Goal: Task Accomplishment & Management: Manage account settings

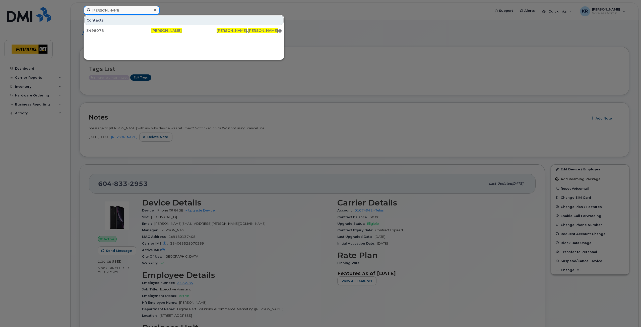
drag, startPoint x: 119, startPoint y: 11, endPoint x: 84, endPoint y: 11, distance: 35.1
click at [84, 11] on input "Kulwinder Kang" at bounding box center [122, 10] width 76 height 9
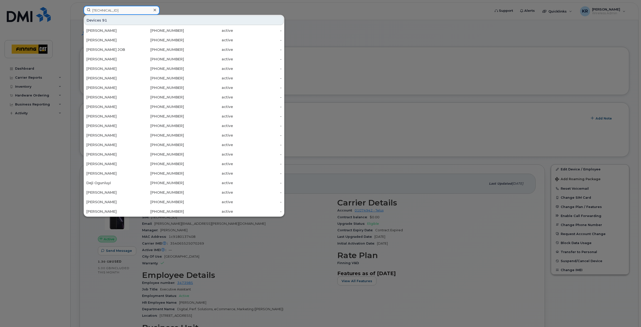
type input "8912230102351114735"
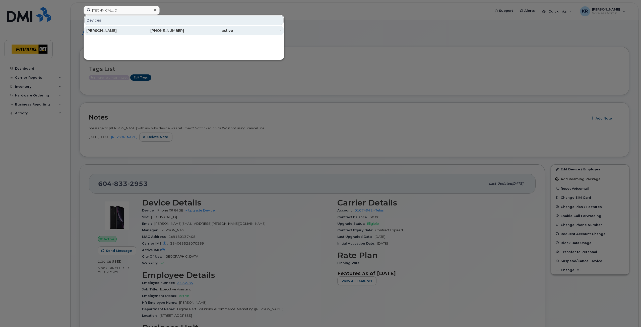
click at [164, 30] on div "587-591-3840" at bounding box center [159, 30] width 49 height 5
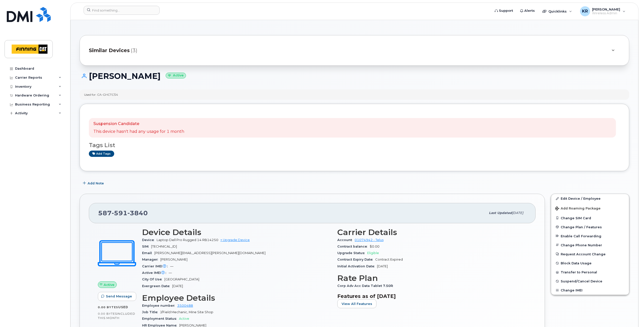
scroll to position [25, 0]
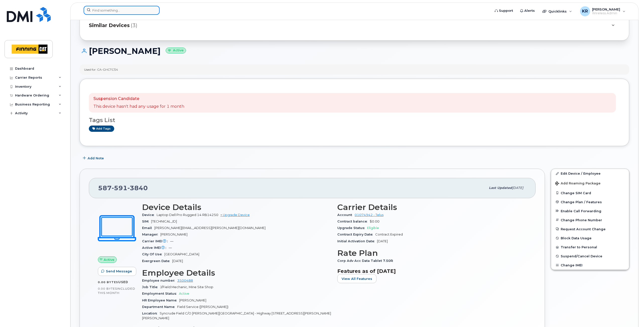
click at [113, 11] on input at bounding box center [122, 10] width 76 height 9
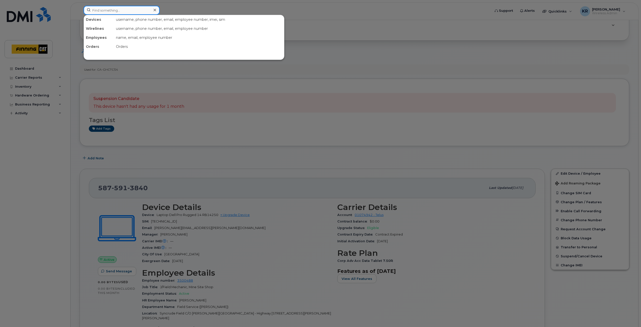
paste input "Micheal Green"
drag, startPoint x: 117, startPoint y: 11, endPoint x: 90, endPoint y: 11, distance: 27.1
click at [90, 11] on input "Micheal Green" at bounding box center [122, 10] width 76 height 9
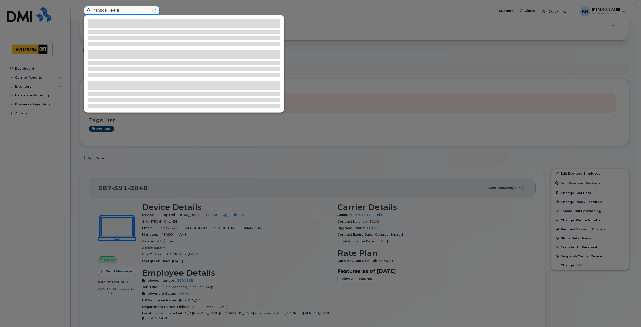
type input "shawn getz"
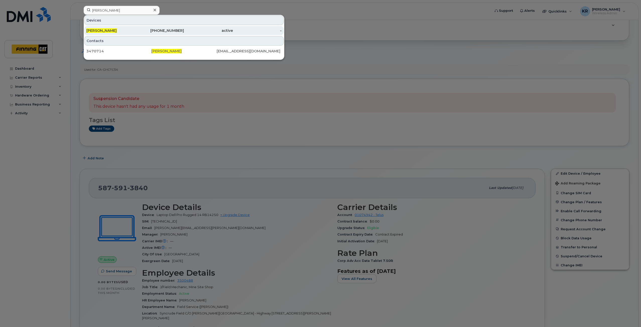
click at [169, 30] on div "587-372-5436" at bounding box center [159, 30] width 49 height 5
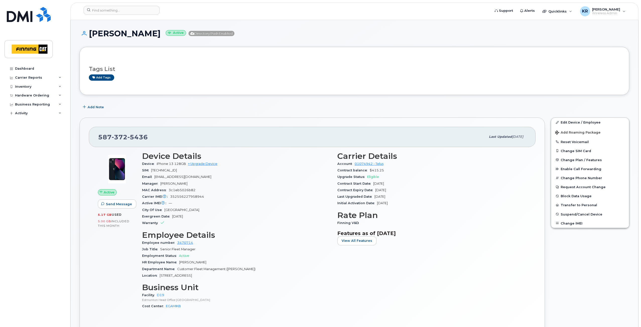
click at [100, 107] on span "Add Note" at bounding box center [96, 107] width 16 height 5
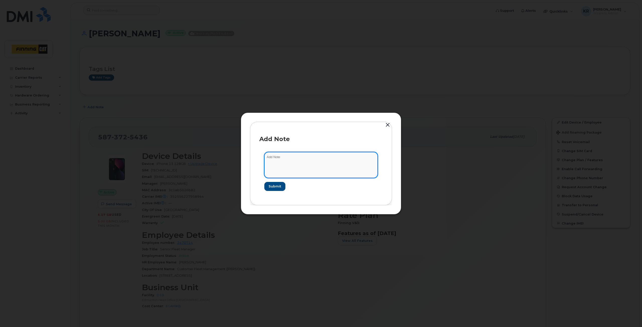
click at [286, 161] on textarea at bounding box center [320, 165] width 113 height 26
type textarea "Porting line out to [GEOGRAPHIC_DATA]. email sent [DATE] with request"
click at [278, 186] on span "Submit" at bounding box center [274, 186] width 13 height 5
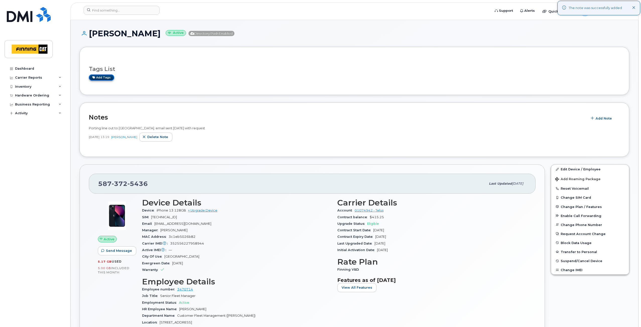
click at [110, 77] on link "Add tags" at bounding box center [101, 77] width 25 height 6
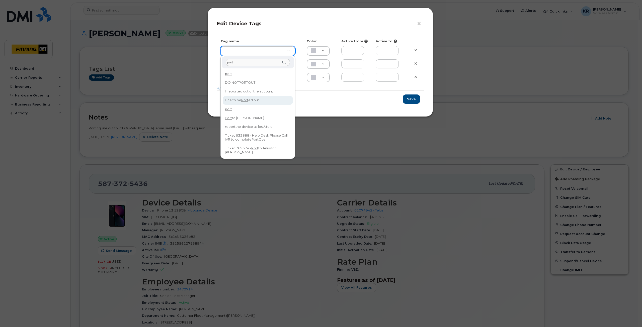
type input "port"
type input "Line to be Ported out"
type input "F8C6C8"
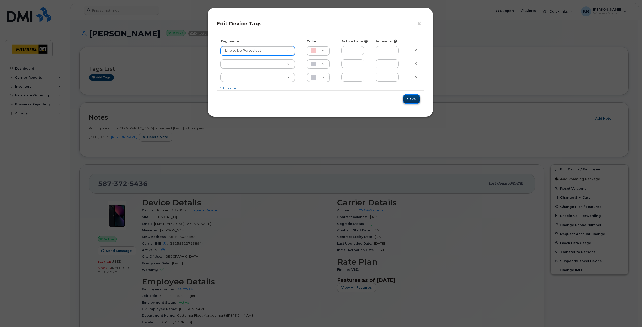
click at [414, 99] on button "Save" at bounding box center [411, 99] width 17 height 9
